Goal: Task Accomplishment & Management: Manage account settings

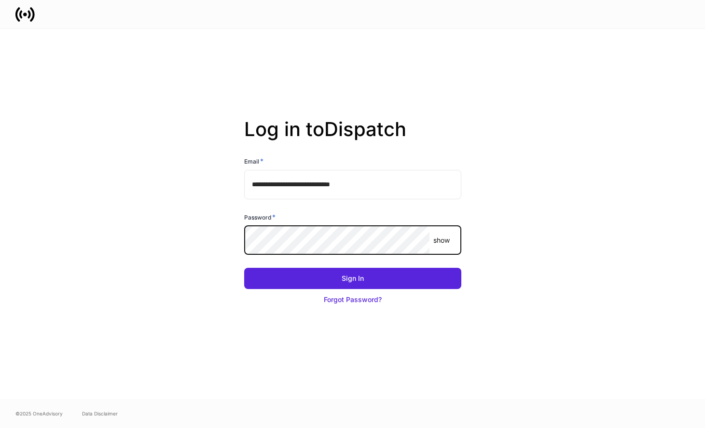
click at [244, 268] on button "Sign In" at bounding box center [352, 278] width 217 height 21
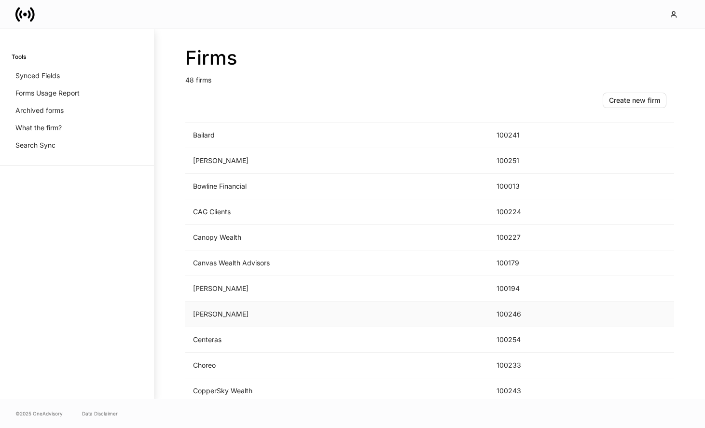
scroll to position [167, 0]
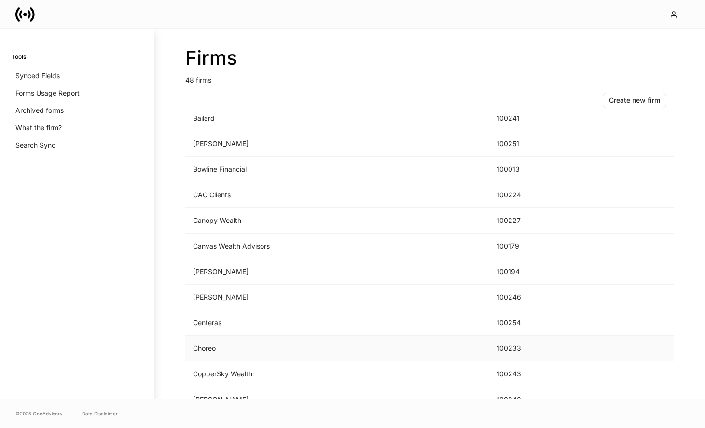
click at [268, 343] on td "Choreo" at bounding box center [336, 349] width 303 height 26
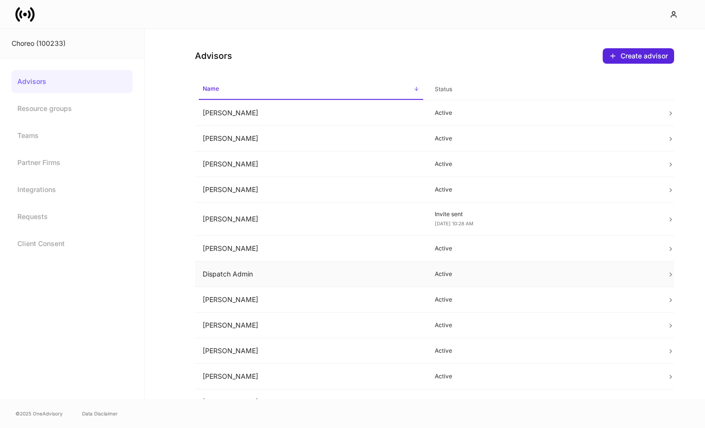
click at [329, 281] on td "Dispatch Admin" at bounding box center [311, 274] width 232 height 26
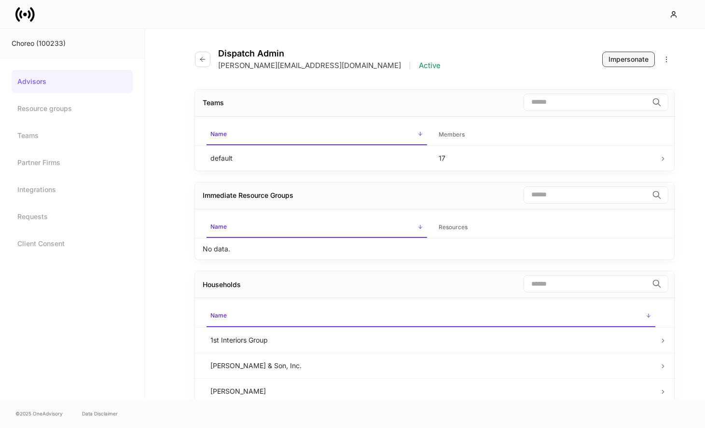
click at [618, 57] on div "Impersonate" at bounding box center [628, 60] width 40 height 10
